Goal: Check status: Check status

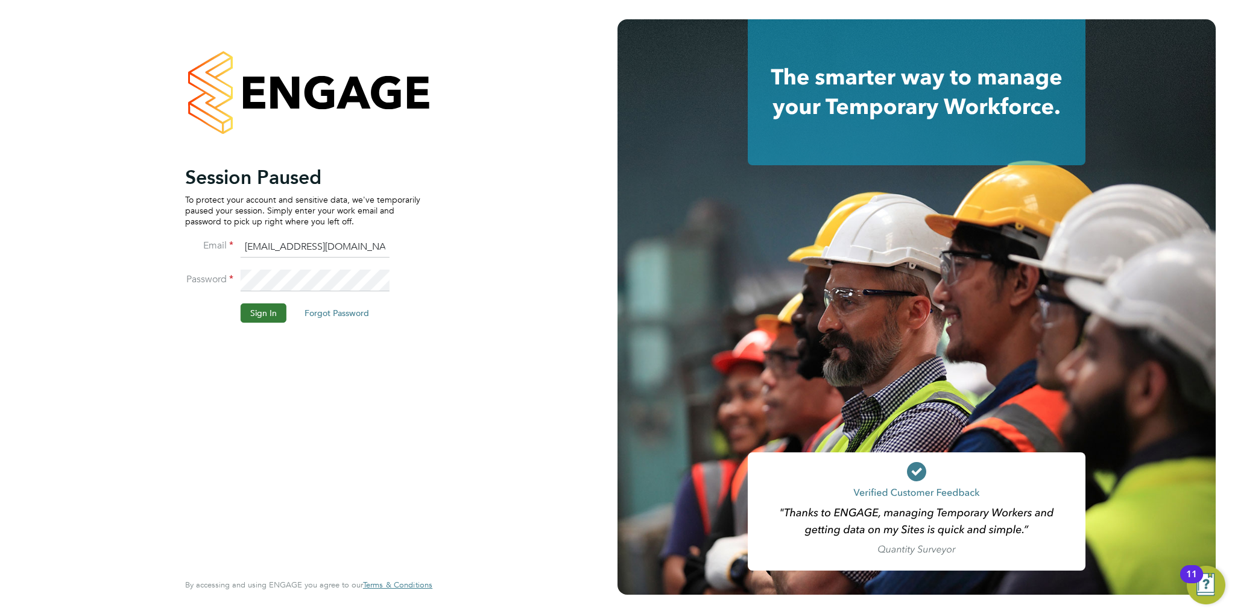
click at [274, 312] on button "Sign In" at bounding box center [264, 312] width 46 height 19
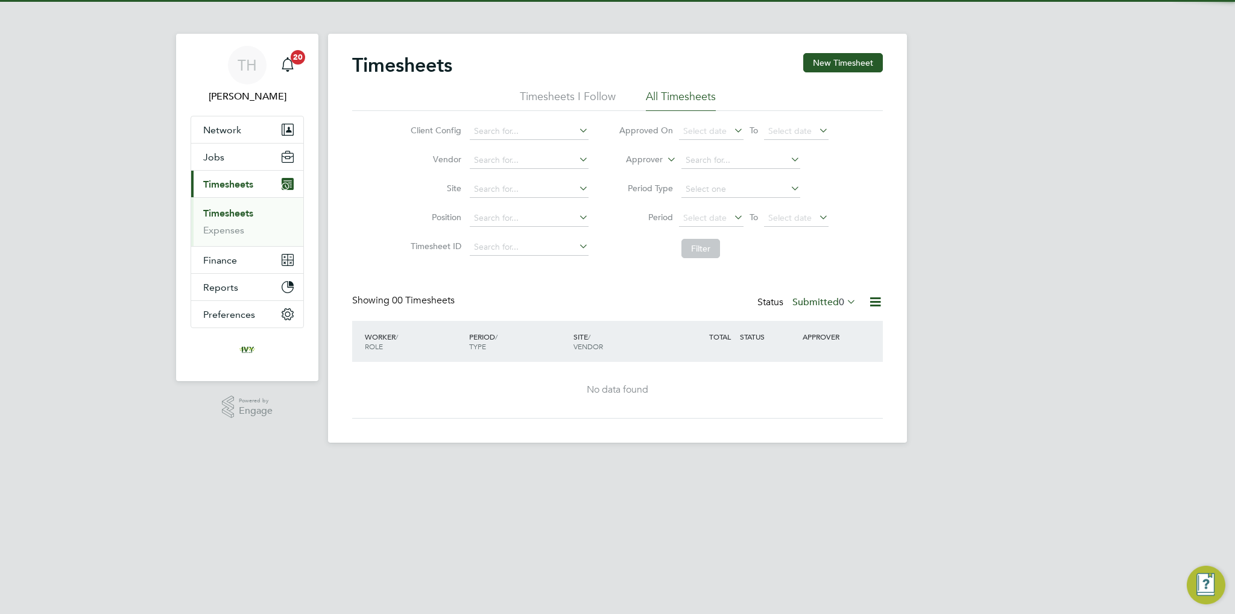
click at [810, 301] on label "Submitted 0" at bounding box center [824, 302] width 64 height 12
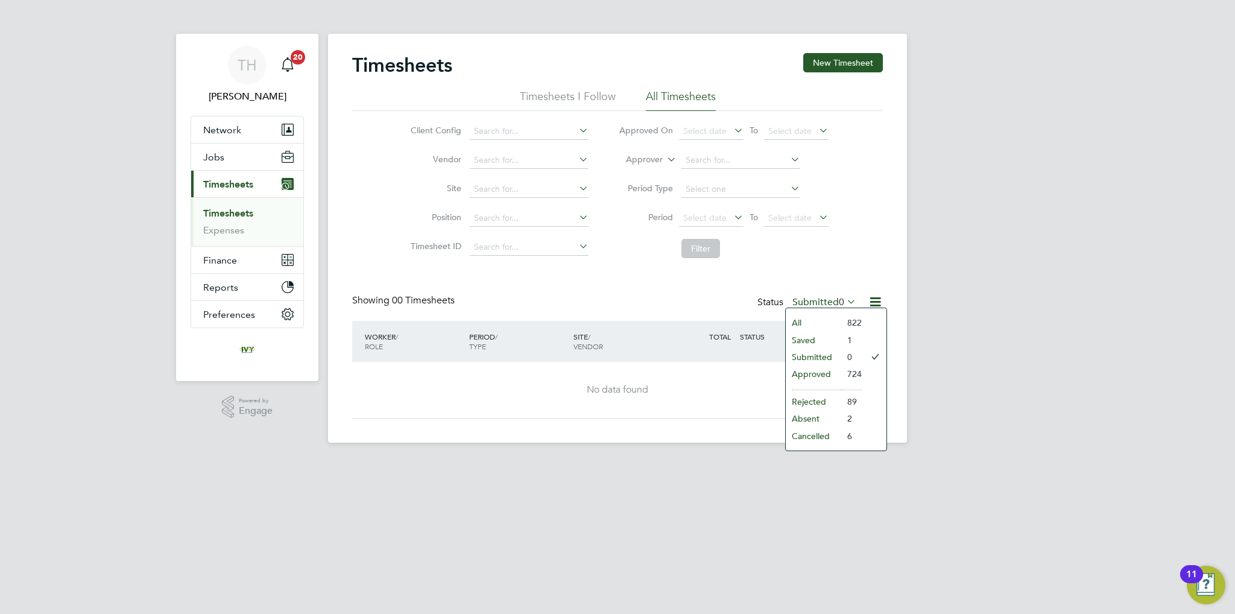
click at [810, 373] on li "Approved" at bounding box center [813, 373] width 55 height 17
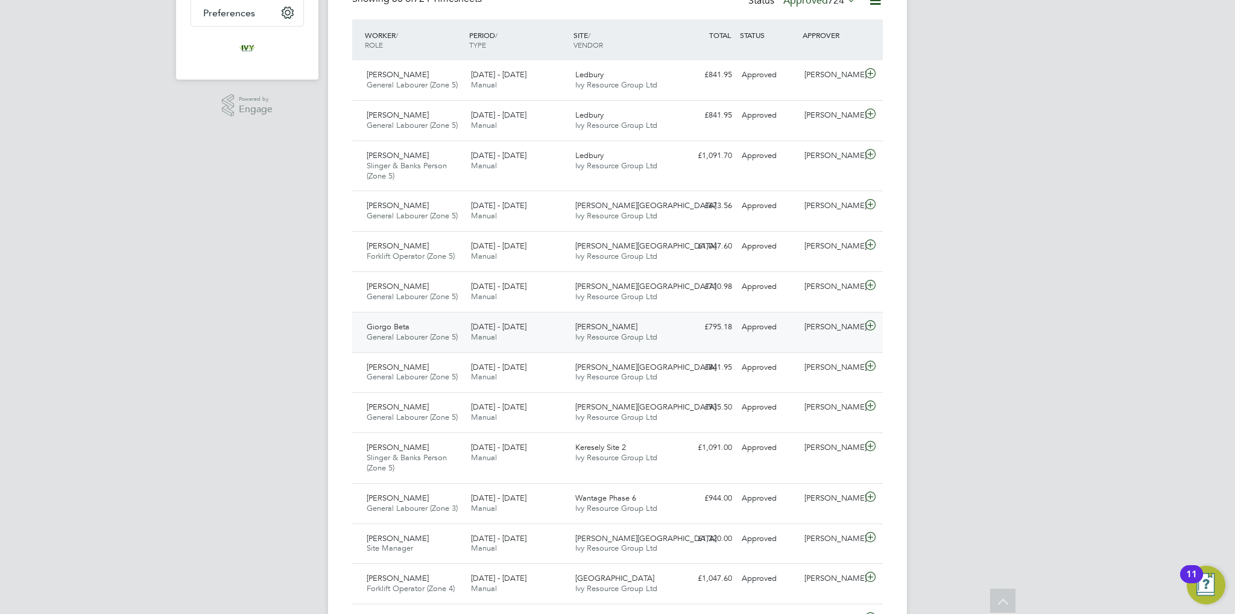
click at [461, 338] on div "Giorgo Beta General Labourer (Zone 5) [DATE] - [DATE]" at bounding box center [414, 332] width 104 height 30
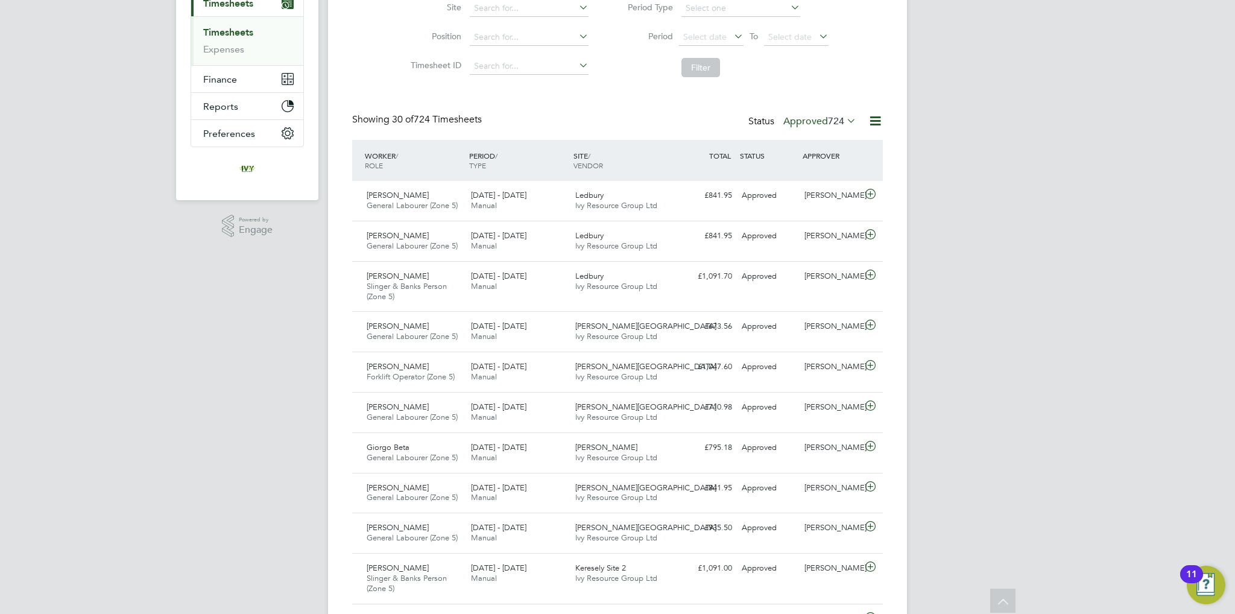
scroll to position [170, 0]
